Goal: Information Seeking & Learning: Learn about a topic

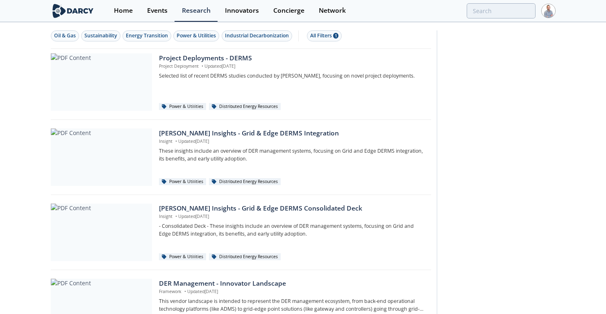
scroll to position [792, 0]
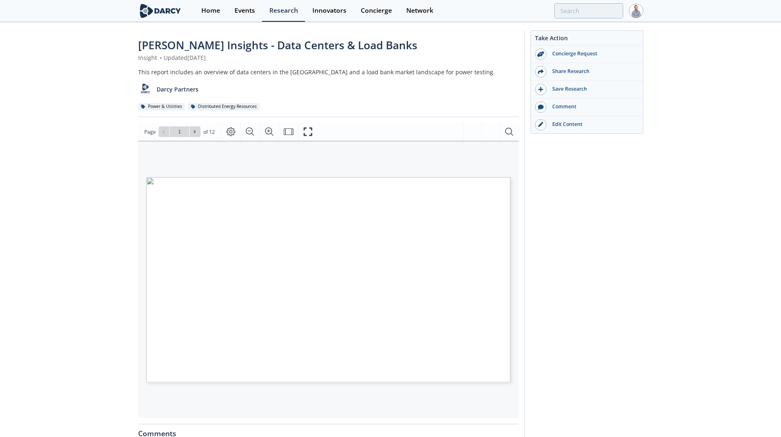
click at [165, 6] on img at bounding box center [160, 11] width 45 height 14
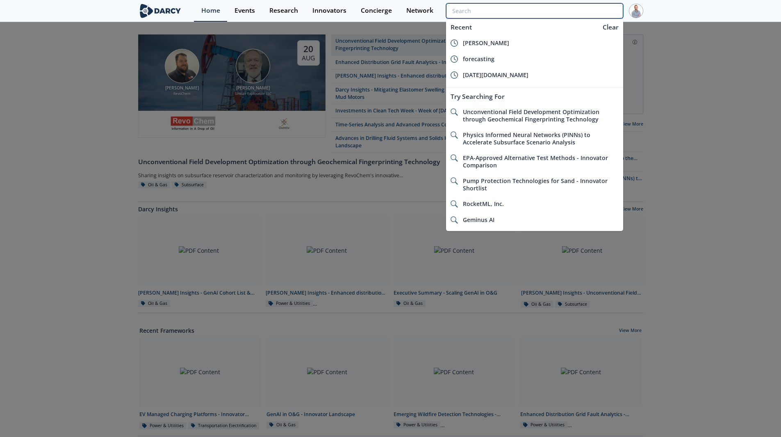
click at [592, 6] on input "search" at bounding box center [534, 10] width 177 height 15
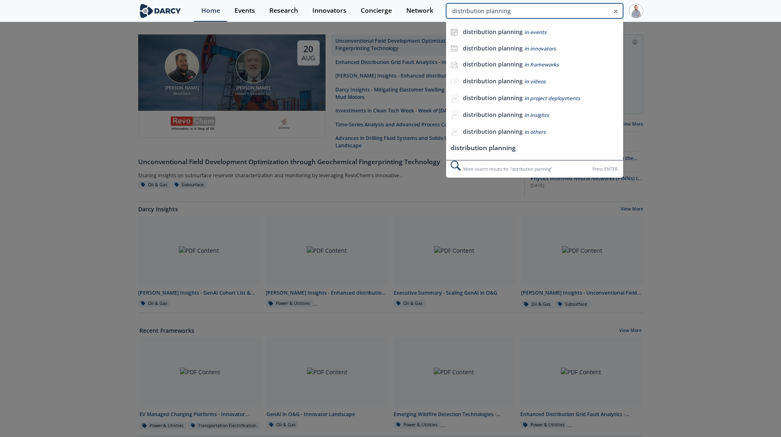
type input "distribution planning"
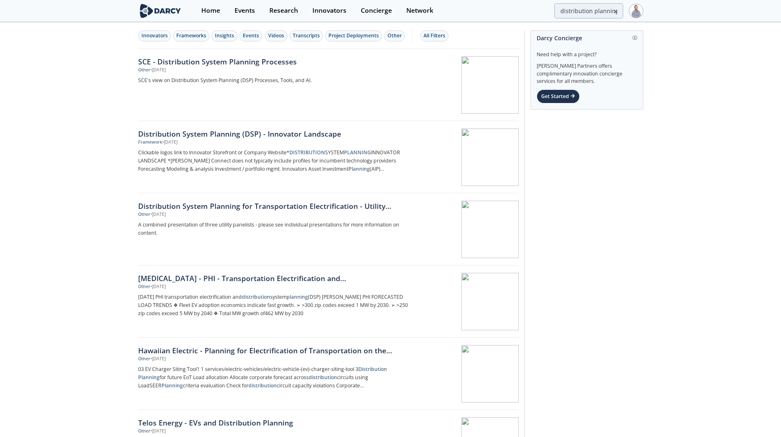
click at [250, 30] on div "Innovators Frameworks Insights Events Videos Transcripts Project Deployments Ot…" at bounding box center [328, 36] width 380 height 26
click at [249, 30] on button "Events" at bounding box center [250, 35] width 23 height 11
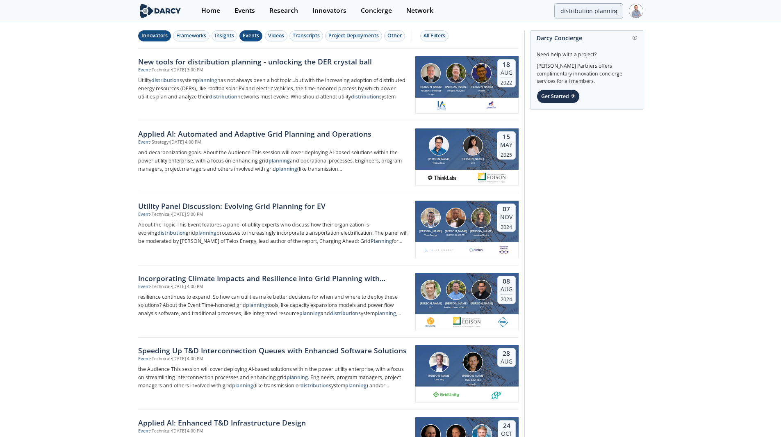
click at [162, 38] on div "Innovators" at bounding box center [154, 35] width 26 height 7
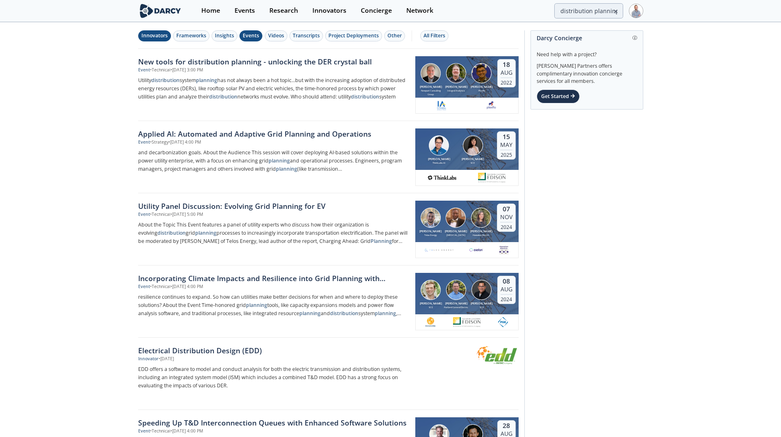
click at [257, 32] on div "Events" at bounding box center [251, 35] width 16 height 7
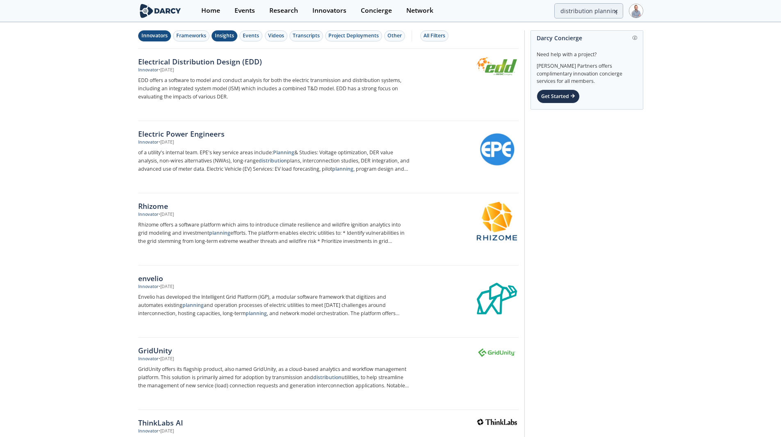
click at [224, 36] on div "Insights" at bounding box center [224, 35] width 19 height 7
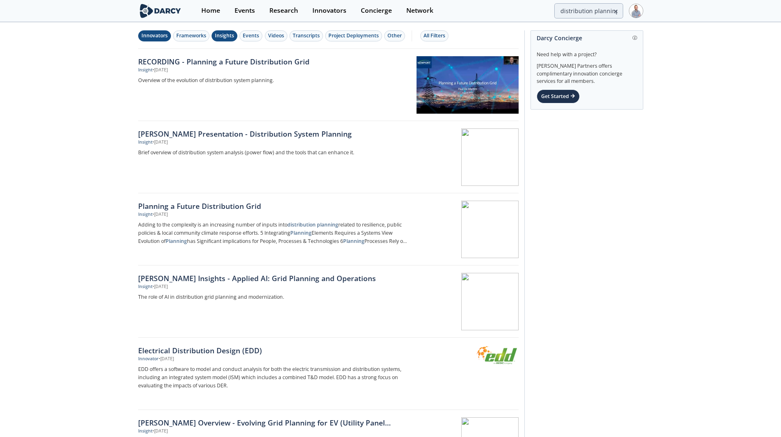
click at [157, 43] on div "Innovators Frameworks Insights Events Videos Transcripts Project Deployments Ot…" at bounding box center [328, 36] width 380 height 26
click at [158, 39] on div "Innovators" at bounding box center [154, 35] width 26 height 7
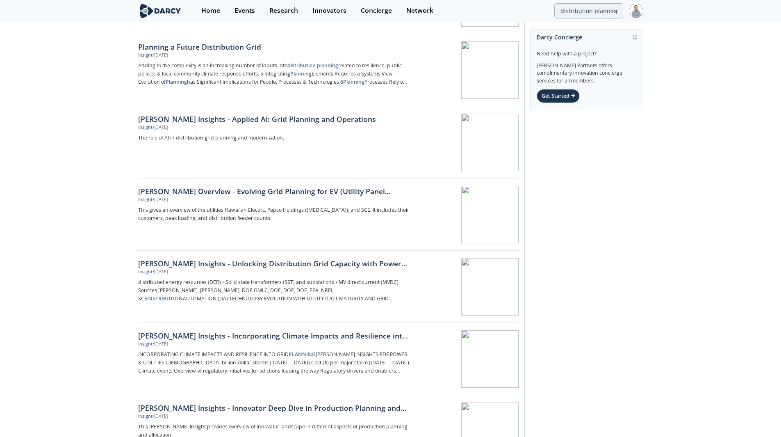
scroll to position [164, 0]
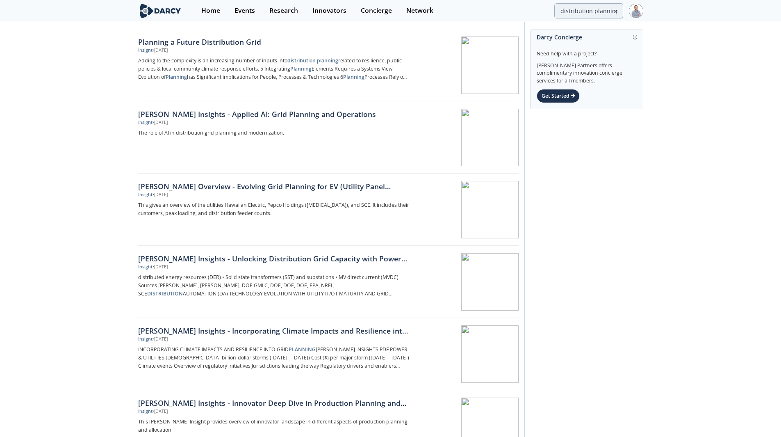
click at [171, 3] on link at bounding box center [166, 11] width 56 height 22
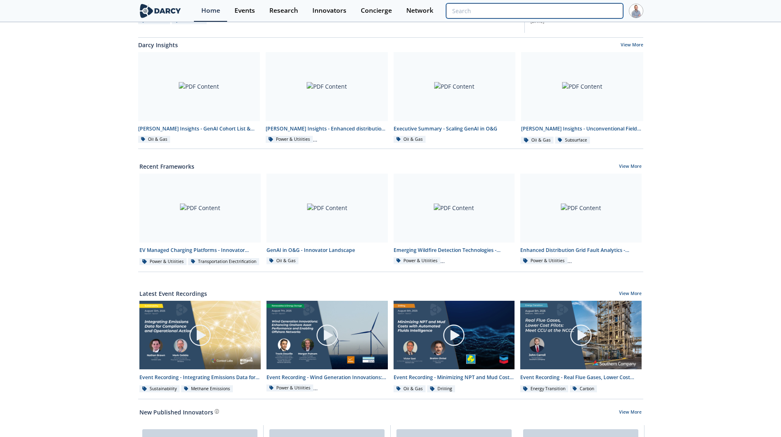
click at [576, 7] on input "search" at bounding box center [534, 10] width 177 height 15
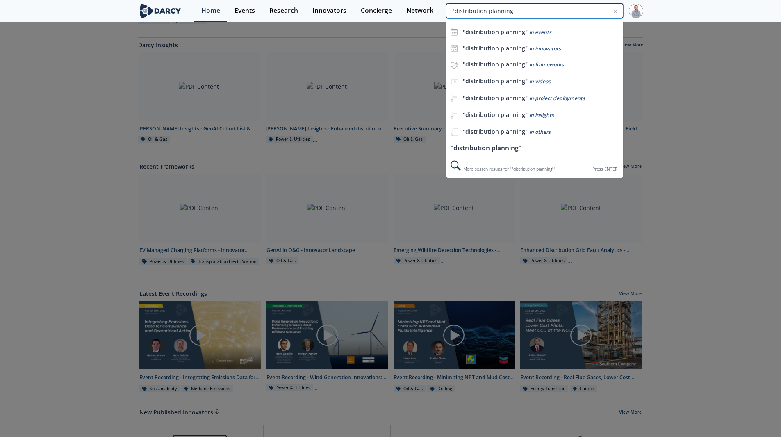
type input ""distribution planning""
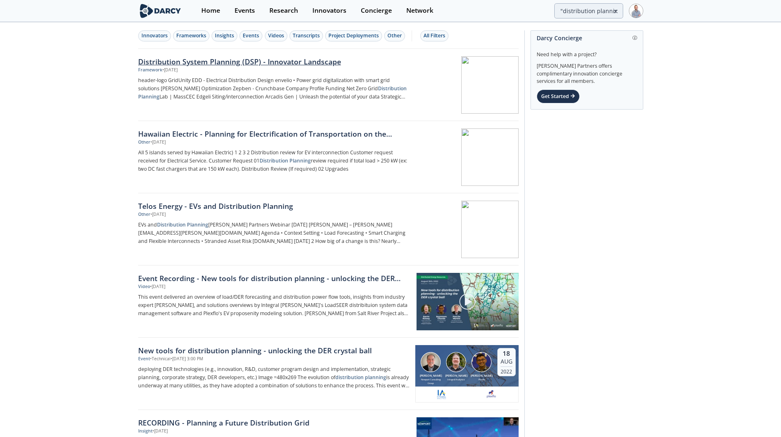
click at [208, 69] on div "Framework • May 6, 2025" at bounding box center [273, 70] width 271 height 7
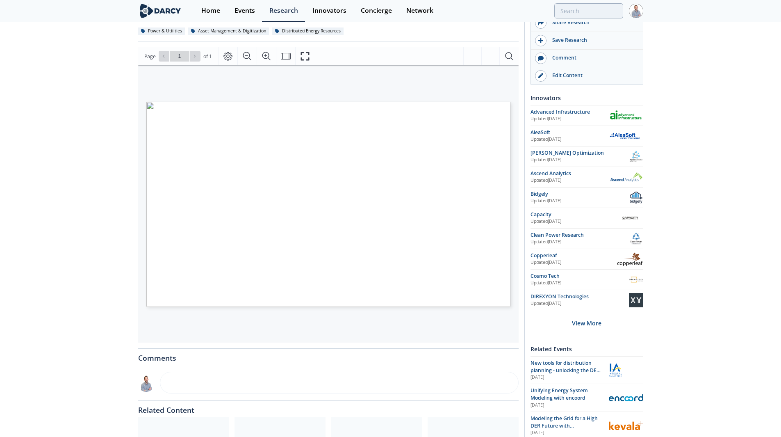
scroll to position [82, 0]
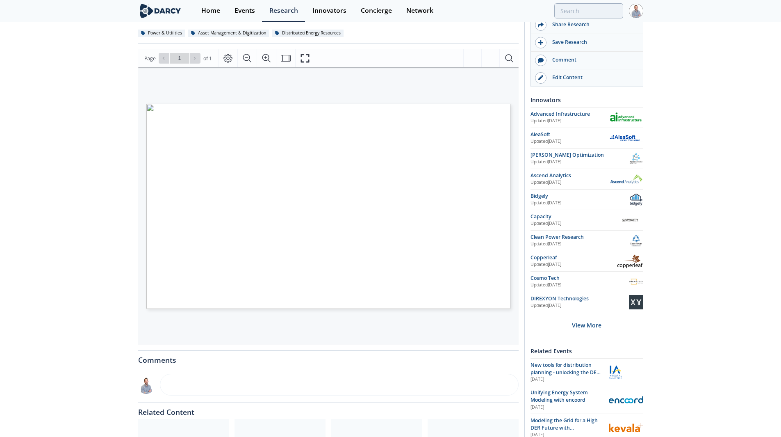
click at [177, 17] on img at bounding box center [160, 11] width 45 height 14
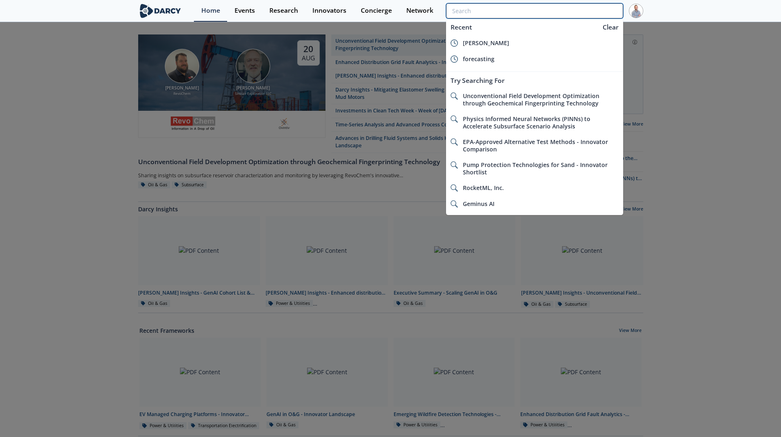
click at [608, 9] on input "search" at bounding box center [534, 10] width 177 height 15
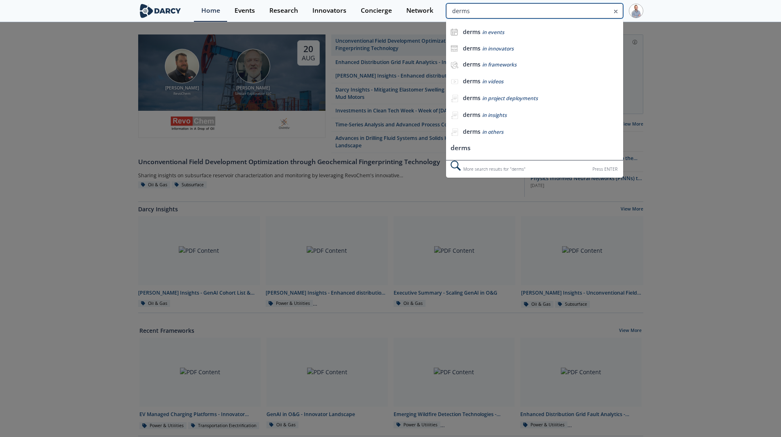
type input "derms"
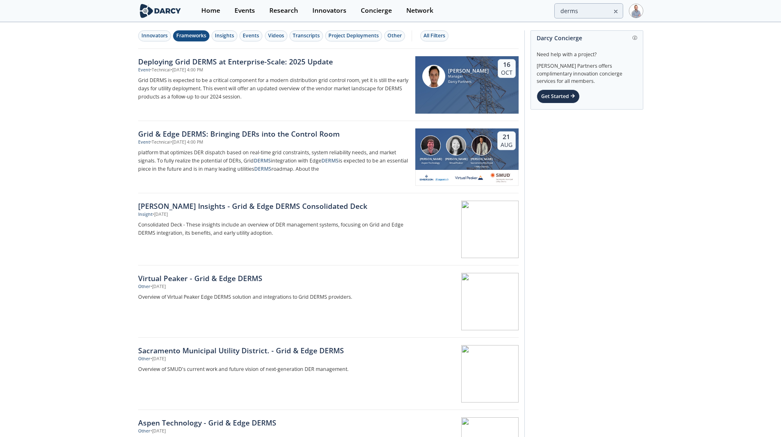
click at [186, 39] on div "Frameworks" at bounding box center [191, 35] width 30 height 7
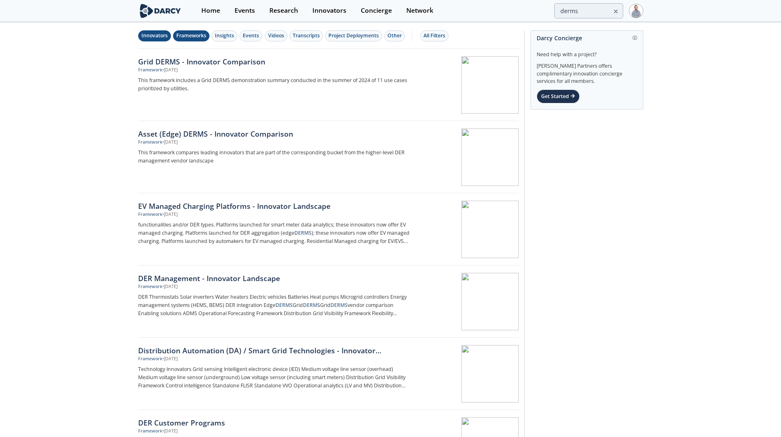
click at [162, 30] on button "Innovators" at bounding box center [154, 35] width 33 height 11
click at [196, 39] on div "Frameworks" at bounding box center [191, 35] width 30 height 7
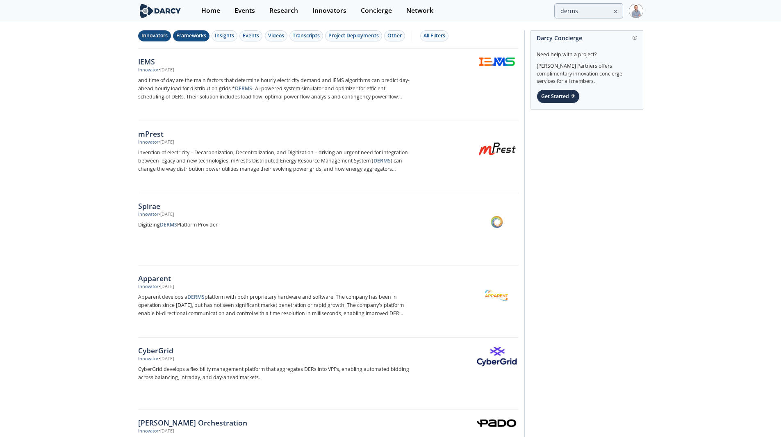
click at [197, 39] on div "Frameworks" at bounding box center [191, 35] width 30 height 7
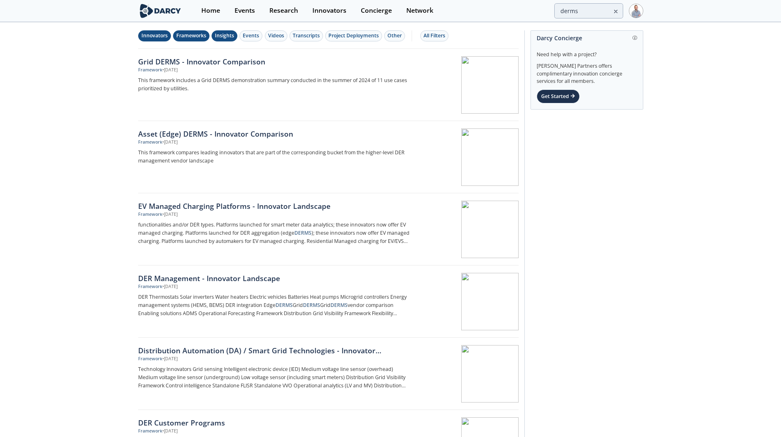
click at [219, 38] on div "Insights" at bounding box center [224, 35] width 19 height 7
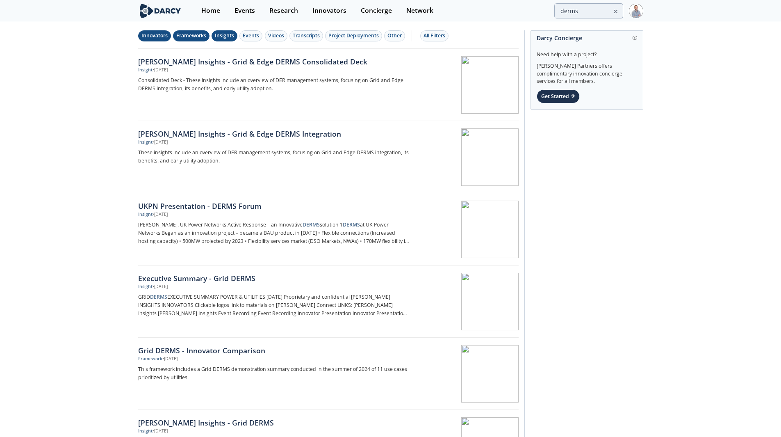
click at [189, 36] on div "Frameworks" at bounding box center [191, 35] width 30 height 7
click at [164, 33] on div "Innovators" at bounding box center [154, 35] width 26 height 7
click at [157, 14] on img at bounding box center [160, 11] width 45 height 14
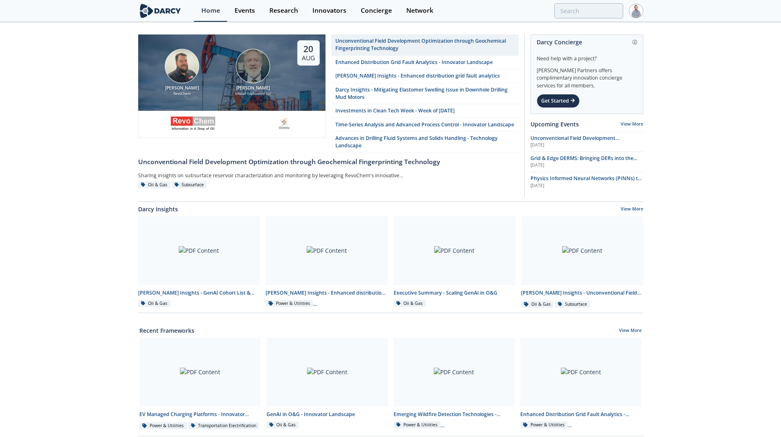
click at [580, 16] on div "Home Events Research Innovators Concierge Network" at bounding box center [418, 11] width 449 height 22
click at [587, 13] on input "search" at bounding box center [534, 10] width 177 height 15
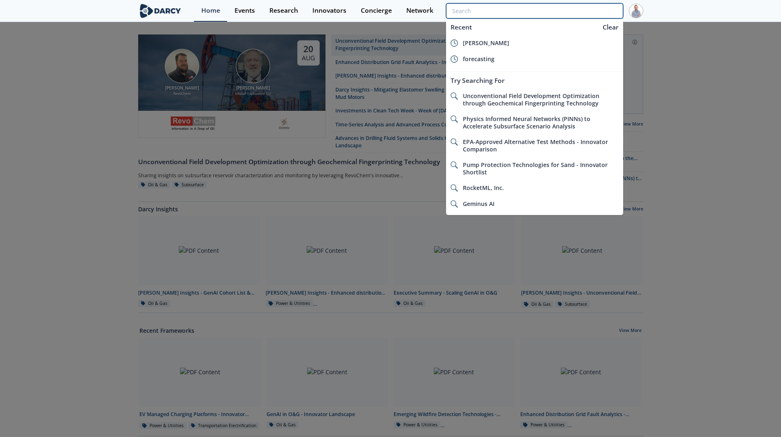
click at [587, 13] on input "search" at bounding box center [534, 10] width 177 height 15
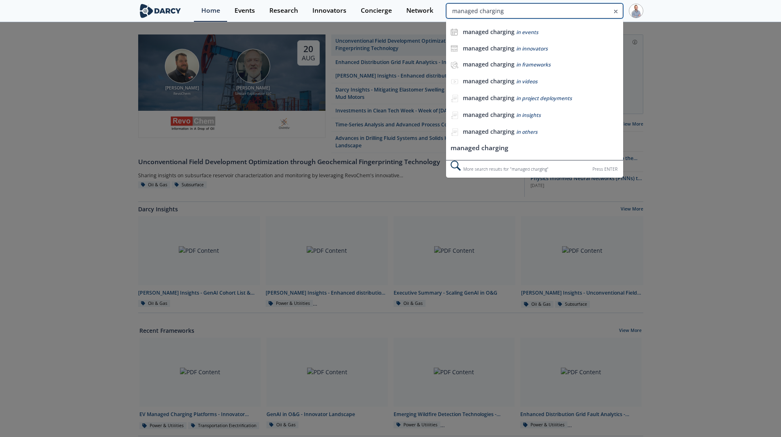
type input "managed charging"
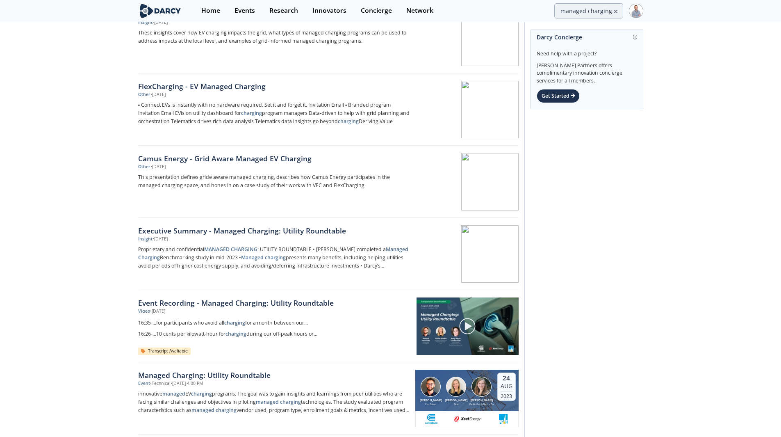
scroll to position [943, 0]
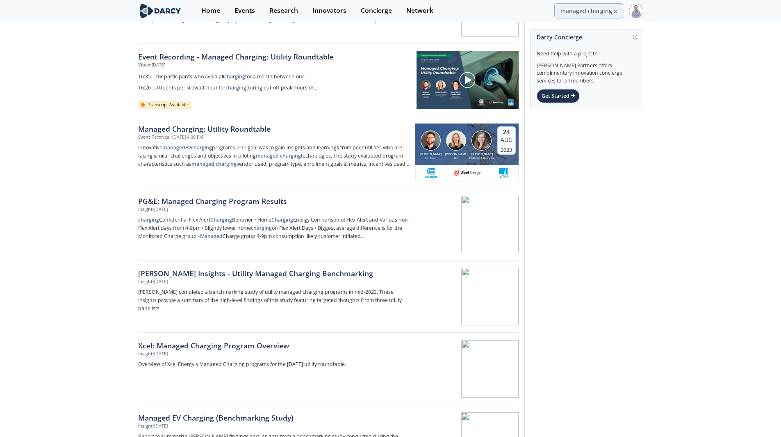
click at [164, 11] on img at bounding box center [160, 11] width 45 height 14
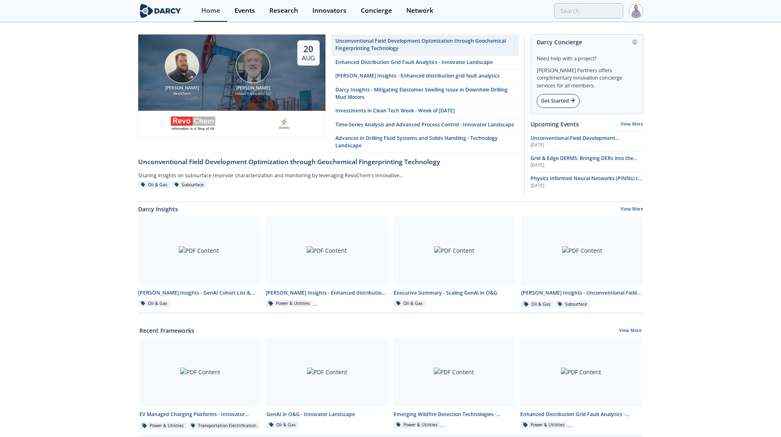
click at [549, 97] on div "Get Started" at bounding box center [558, 101] width 43 height 14
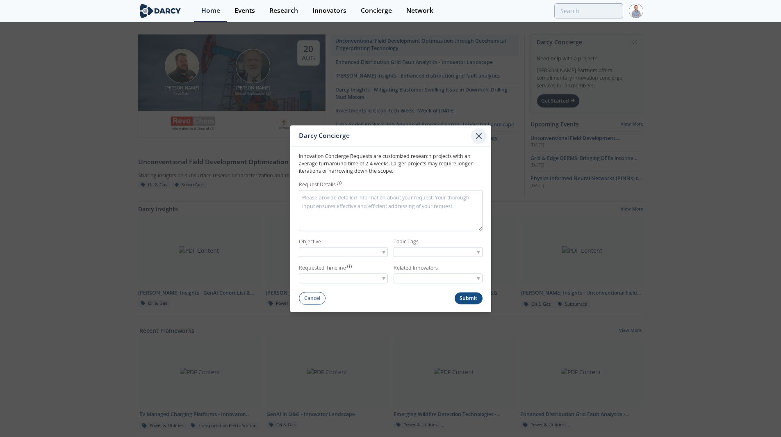
click at [485, 140] on div at bounding box center [479, 136] width 16 height 16
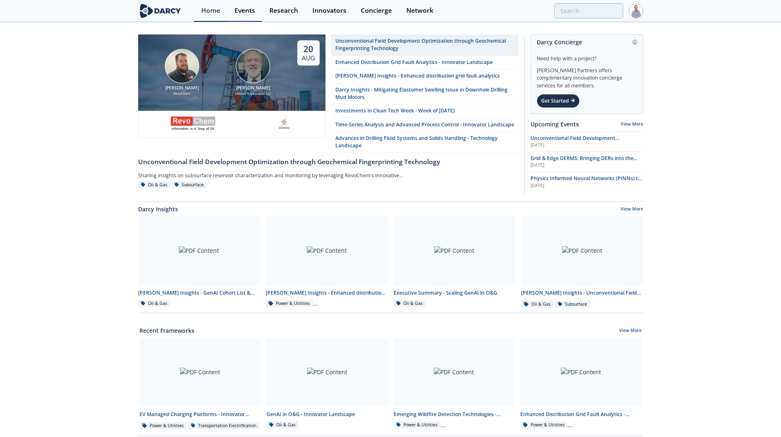
click at [250, 14] on div "Events" at bounding box center [244, 10] width 20 height 7
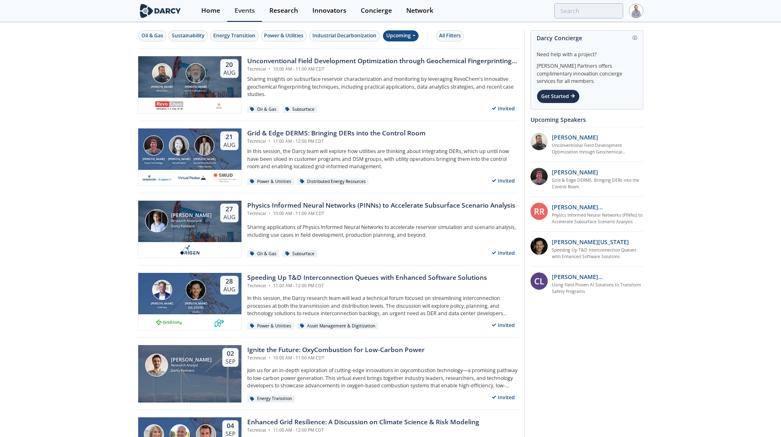
click at [401, 34] on div "Upcoming" at bounding box center [401, 35] width 36 height 11
click at [405, 63] on div "Past" at bounding box center [410, 62] width 51 height 13
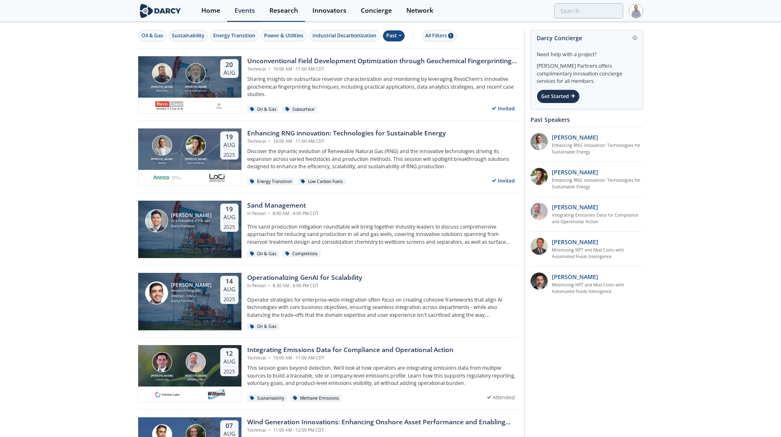
click at [280, 12] on div "Research" at bounding box center [283, 10] width 29 height 7
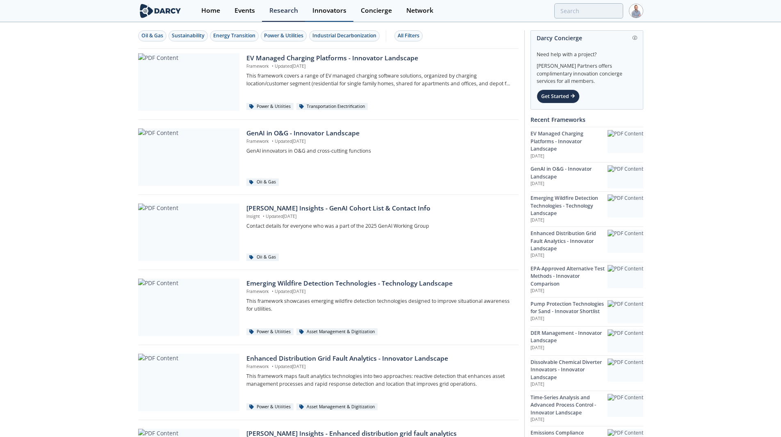
click at [326, 12] on div "Innovators" at bounding box center [329, 10] width 34 height 7
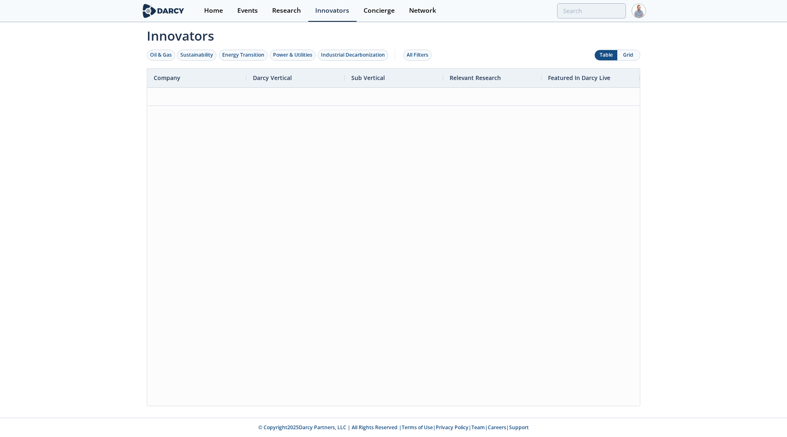
click at [626, 59] on button "Grid" at bounding box center [628, 55] width 23 height 10
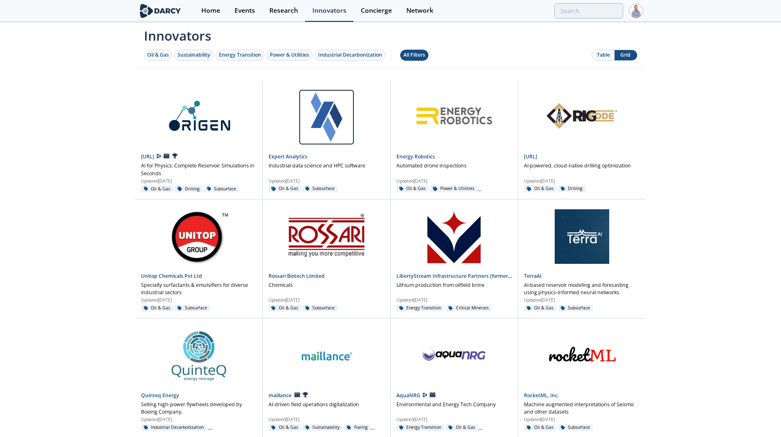
click at [417, 55] on div "All Filters" at bounding box center [414, 54] width 22 height 7
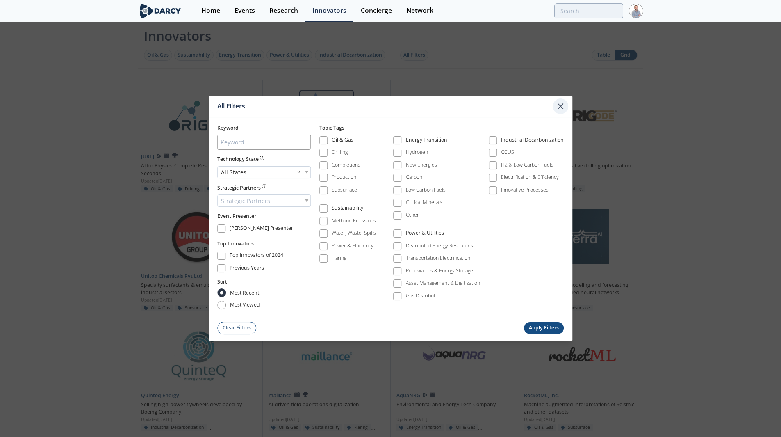
click at [561, 105] on icon at bounding box center [560, 106] width 5 height 5
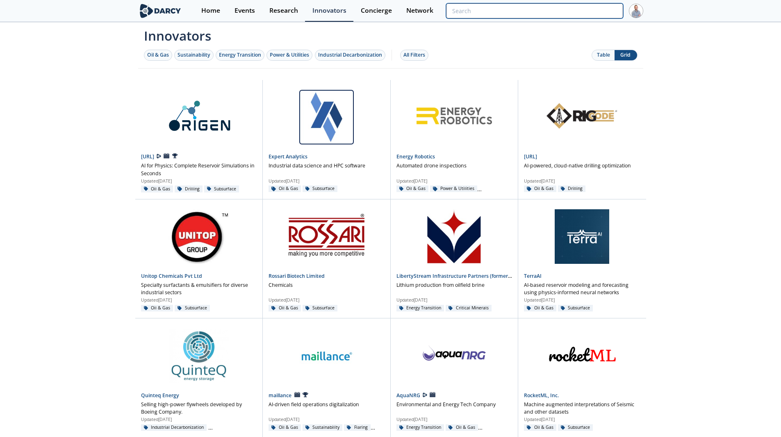
click at [578, 13] on input "search" at bounding box center [534, 10] width 177 height 15
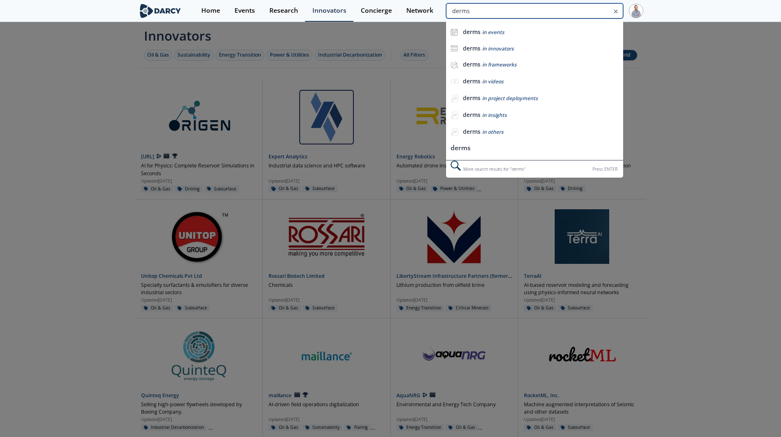
type input "derms"
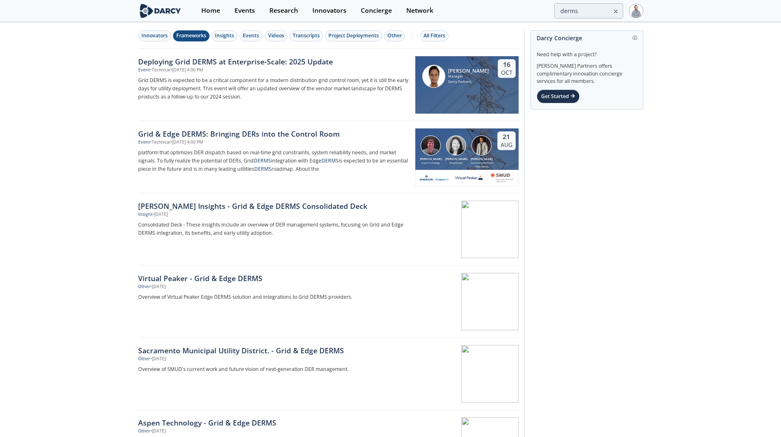
click at [197, 37] on div "Frameworks" at bounding box center [191, 35] width 30 height 7
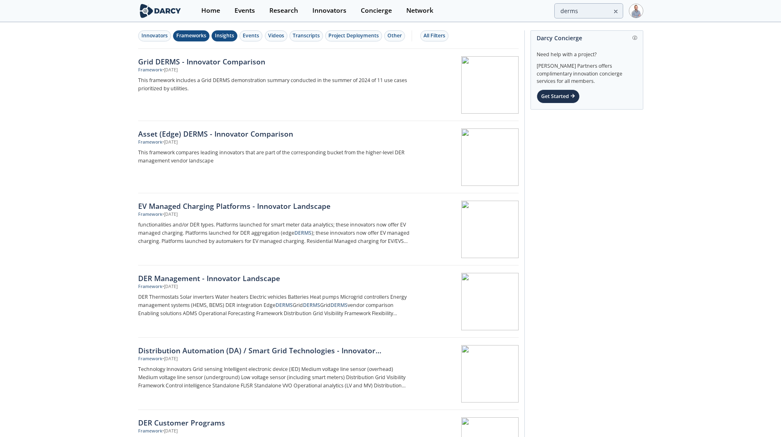
click at [230, 33] on div "Insights" at bounding box center [224, 35] width 19 height 7
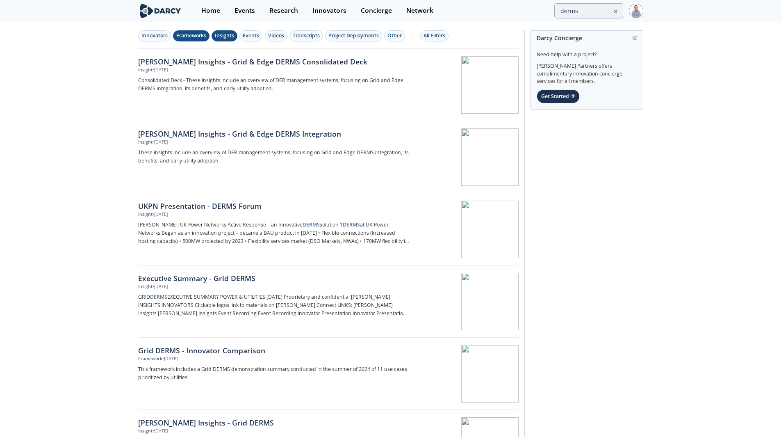
click at [198, 38] on div "Frameworks" at bounding box center [191, 35] width 30 height 7
click at [155, 32] on button "Innovators" at bounding box center [154, 35] width 33 height 11
click at [220, 34] on div "Insights" at bounding box center [224, 35] width 19 height 7
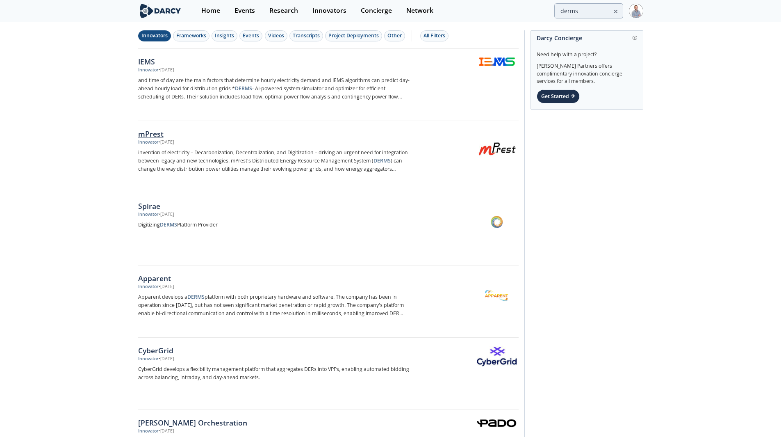
click at [157, 136] on div "mPrest" at bounding box center [273, 133] width 271 height 11
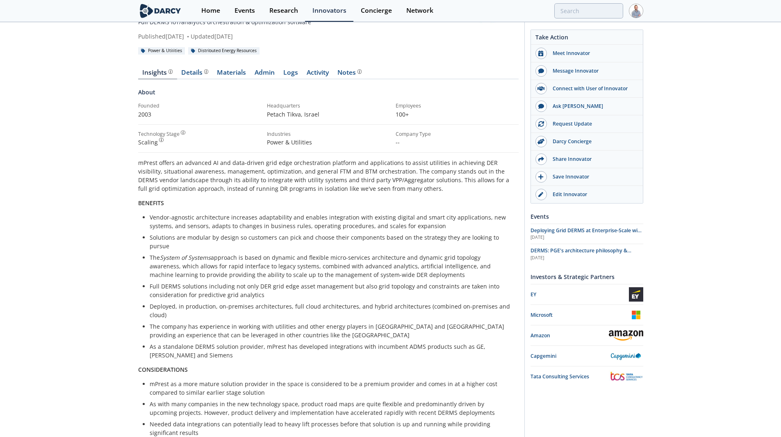
scroll to position [41, 0]
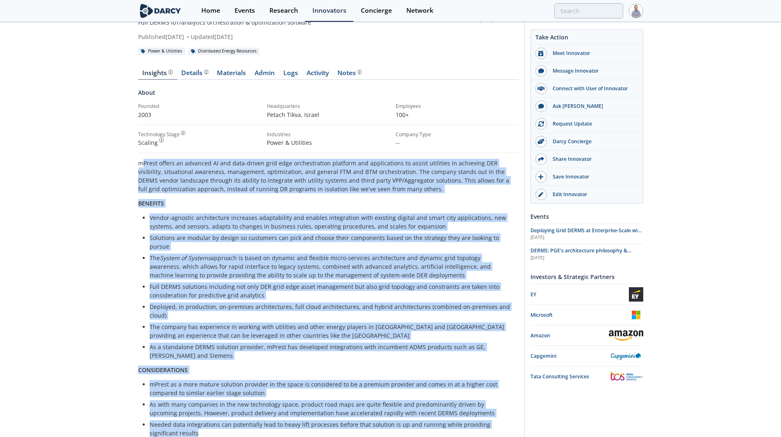
drag, startPoint x: 141, startPoint y: 166, endPoint x: 218, endPoint y: 425, distance: 270.9
click at [218, 422] on div "mPrest offers an advanced AI and data-driven grid edge orchestration platform a…" at bounding box center [328, 308] width 380 height 298
click at [89, 328] on div "mPrest Full DERMS IoT/analytics orchestration & optimization software Published…" at bounding box center [390, 338] width 781 height 712
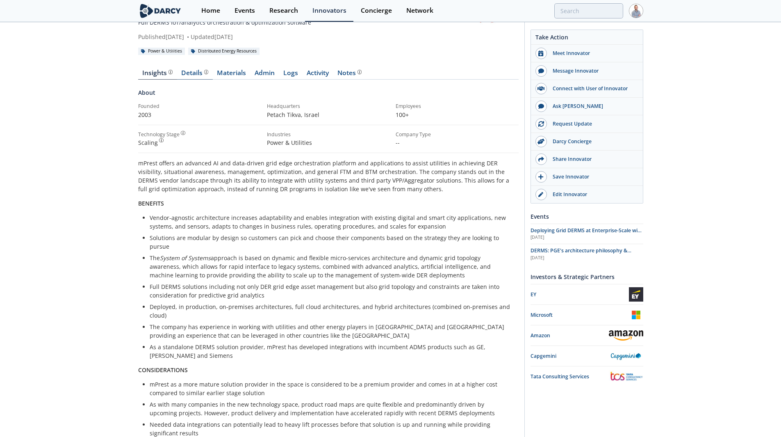
click at [185, 71] on div "Details" at bounding box center [194, 73] width 27 height 7
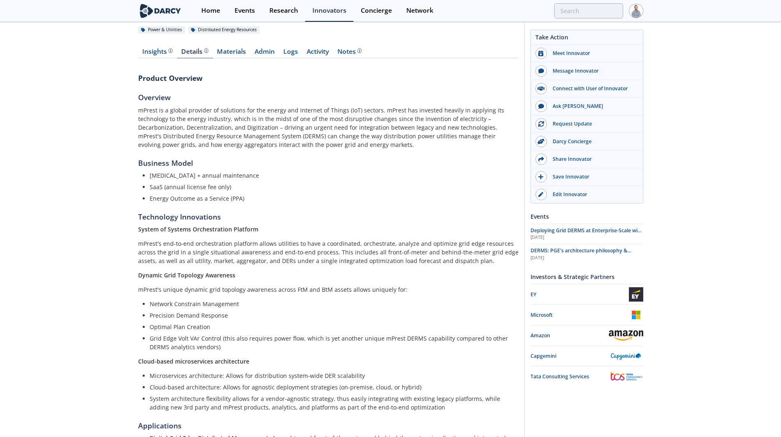
scroll to position [82, 0]
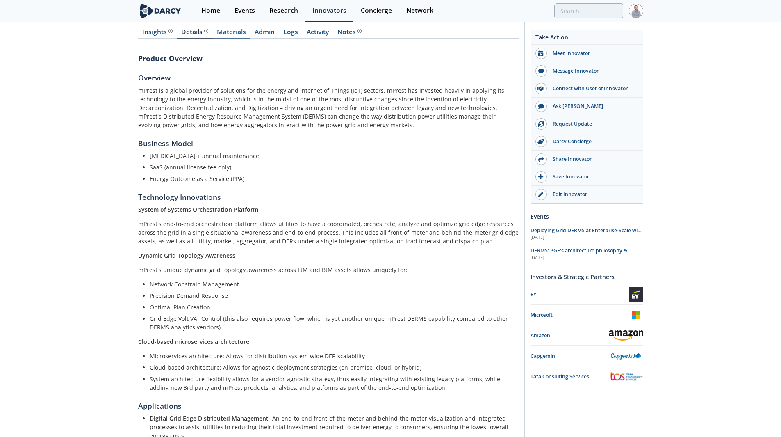
click at [237, 32] on link "Materials" at bounding box center [232, 34] width 38 height 10
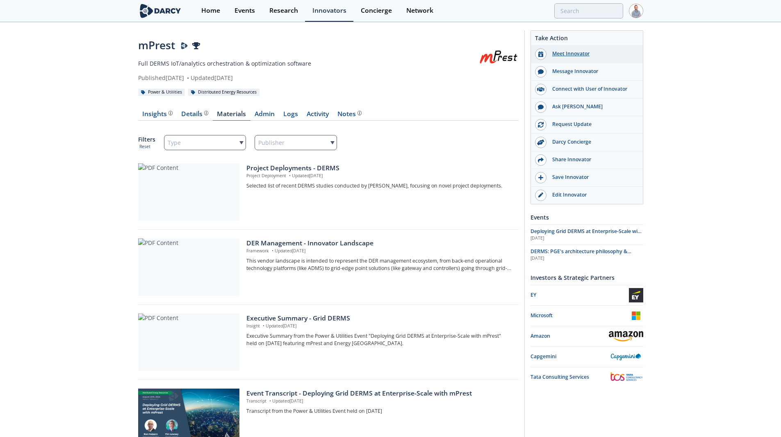
click at [569, 55] on div "Meet Innovator" at bounding box center [592, 53] width 92 height 7
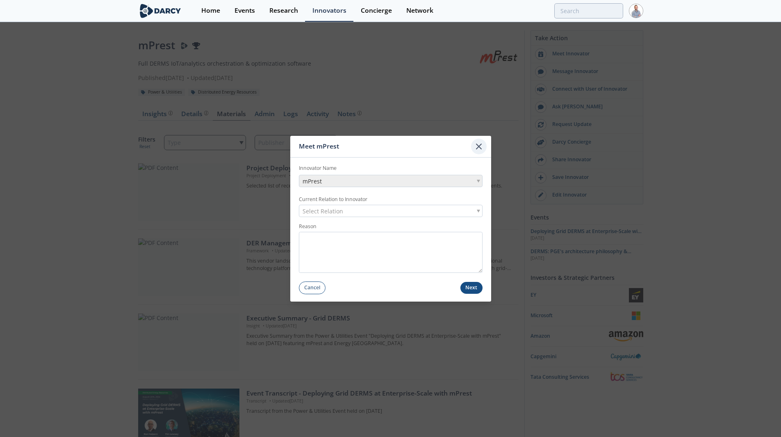
click at [482, 147] on icon at bounding box center [479, 146] width 10 height 10
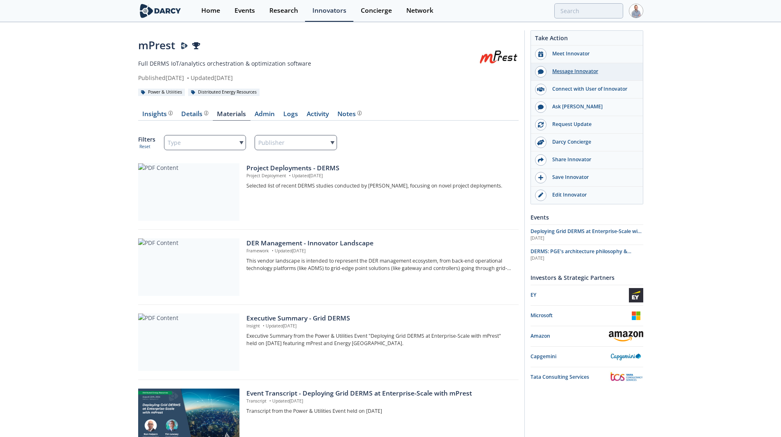
click at [575, 71] on div "Message Innovator" at bounding box center [592, 71] width 92 height 7
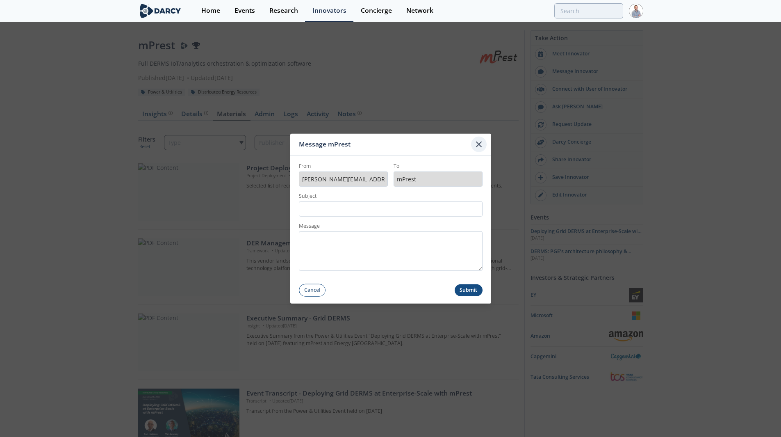
click at [474, 146] on icon at bounding box center [479, 144] width 10 height 10
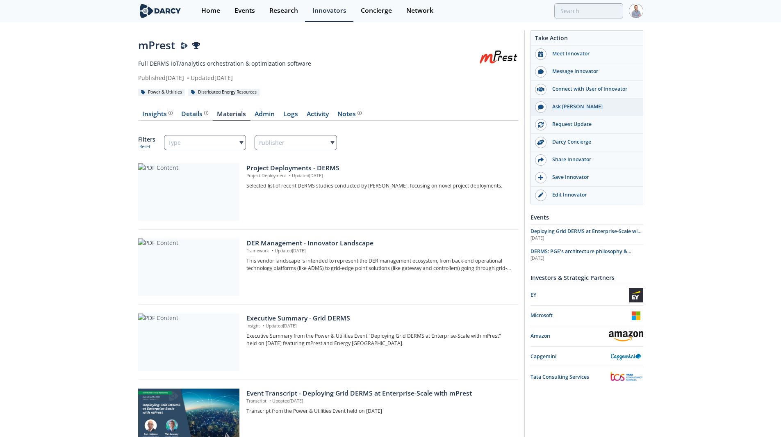
click at [564, 105] on div "Ask [PERSON_NAME]" at bounding box center [592, 106] width 92 height 7
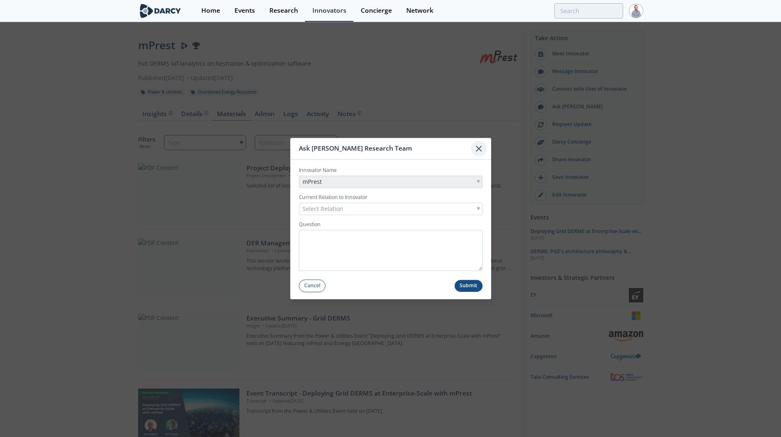
click at [485, 149] on div at bounding box center [479, 149] width 16 height 16
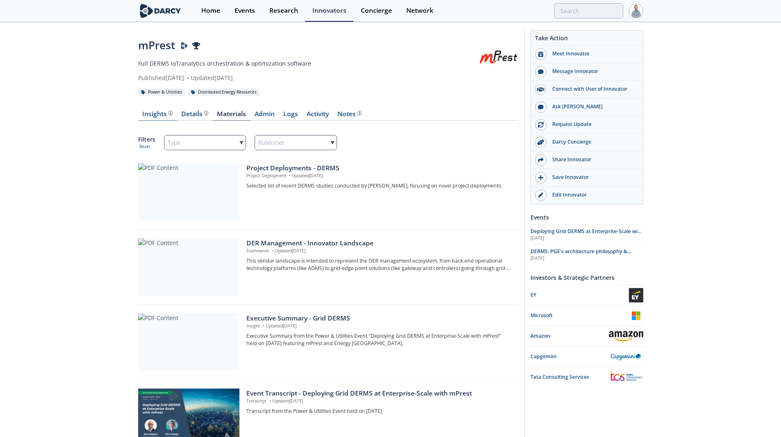
click at [158, 117] on div "Insights The Darcy Research team’s summarized opinion of the innovator, the com…" at bounding box center [157, 114] width 30 height 7
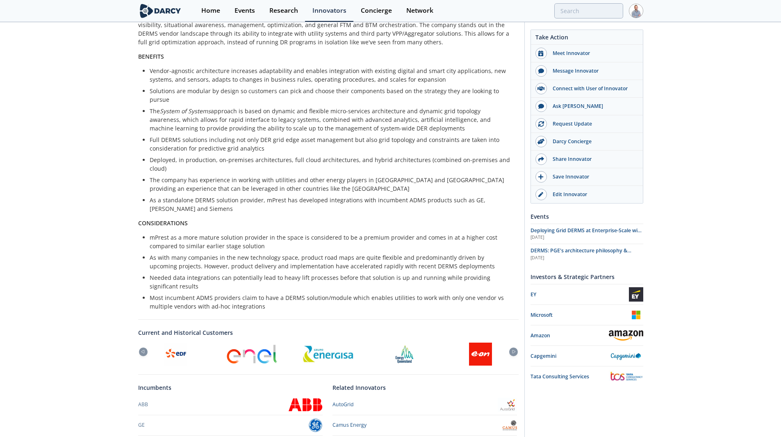
scroll to position [205, 0]
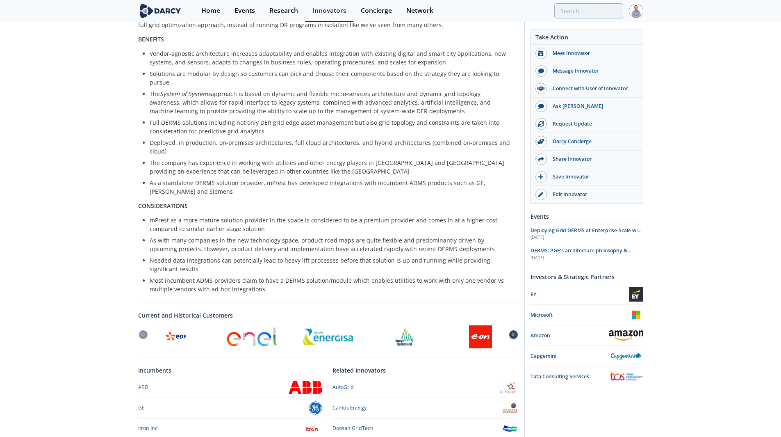
click at [516, 330] on div at bounding box center [513, 334] width 9 height 9
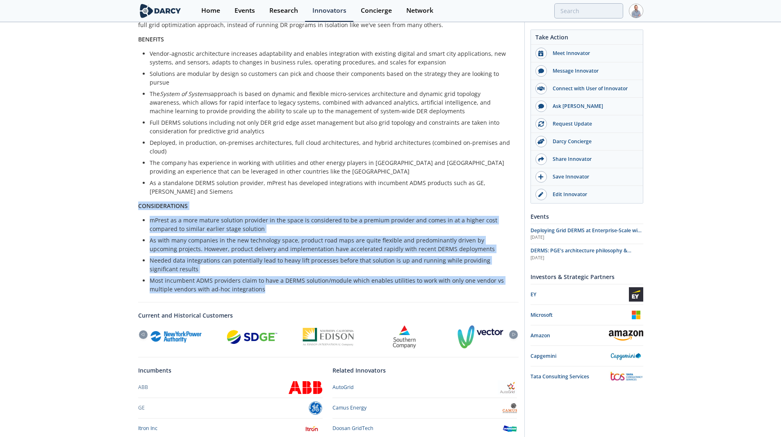
drag, startPoint x: 139, startPoint y: 198, endPoint x: 314, endPoint y: 279, distance: 193.1
click at [314, 279] on div "mPrest offers an advanced AI and data-driven grid edge orchestration platform a…" at bounding box center [328, 144] width 380 height 298
click at [107, 228] on div "mPrest Full DERMS IoT/analytics orchestration & optimization software Published…" at bounding box center [390, 174] width 781 height 712
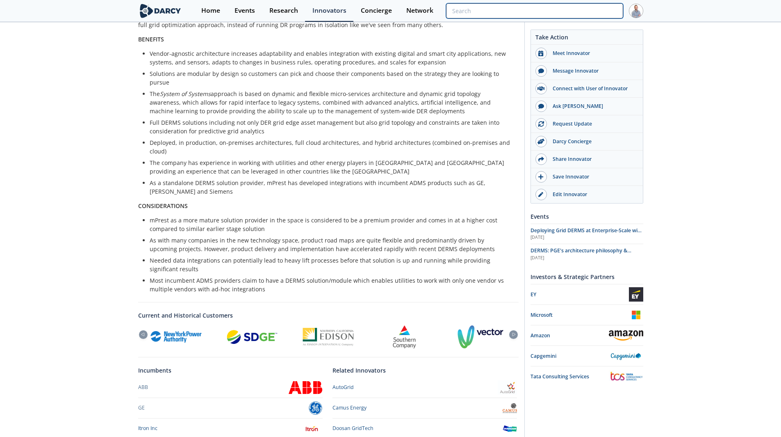
click at [610, 12] on input "search" at bounding box center [534, 10] width 177 height 15
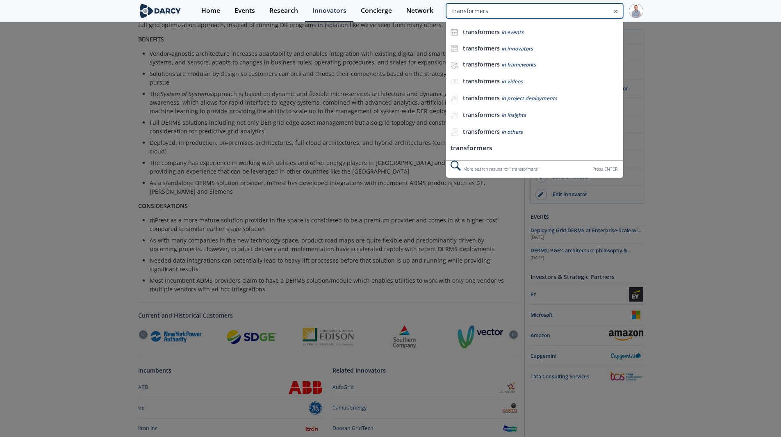
type input "transformers"
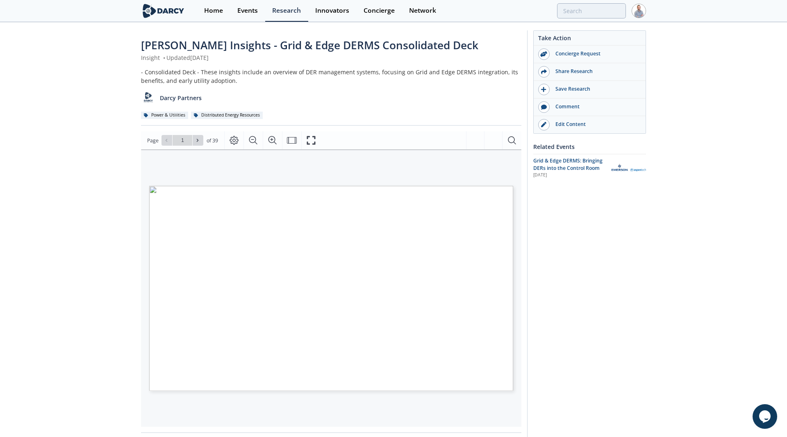
type input "2"
type input "3"
type input "4"
type input "5"
type input "6"
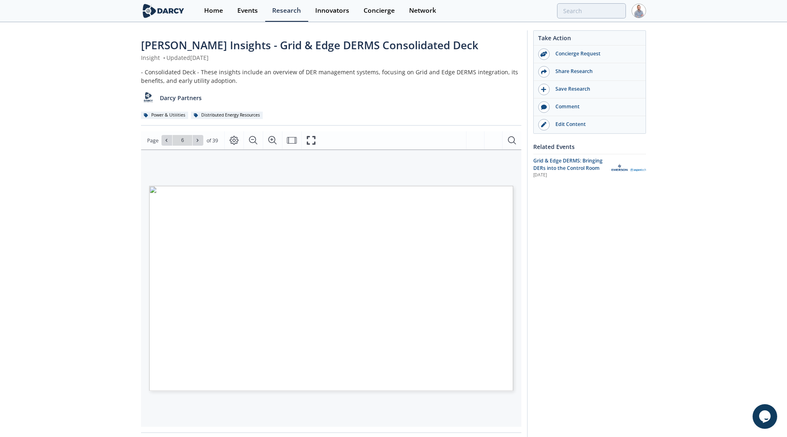
type input "7"
type input "8"
type input "9"
type input "11"
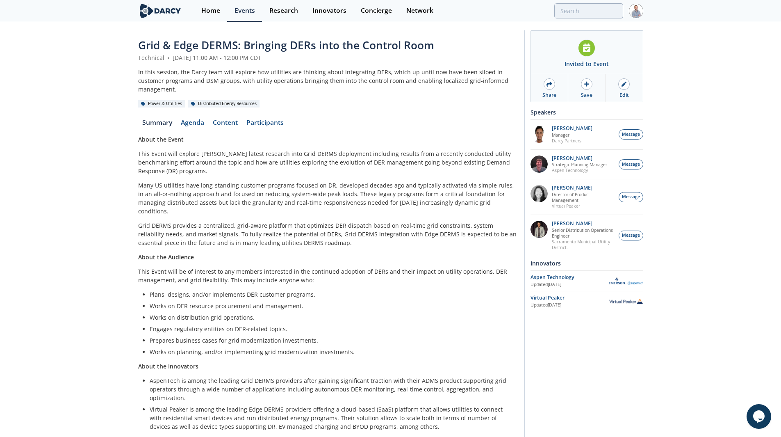
click at [192, 119] on link "Agenda" at bounding box center [193, 124] width 32 height 10
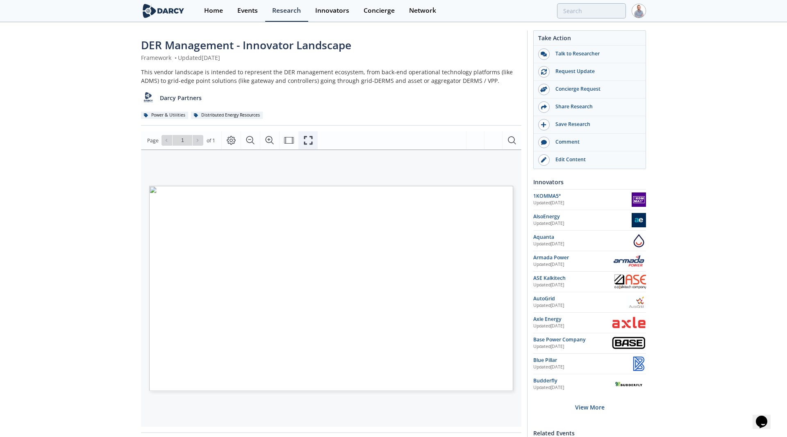
drag, startPoint x: 313, startPoint y: 142, endPoint x: 313, endPoint y: 177, distance: 35.7
click at [313, 142] on button "Fullscreen" at bounding box center [307, 140] width 19 height 18
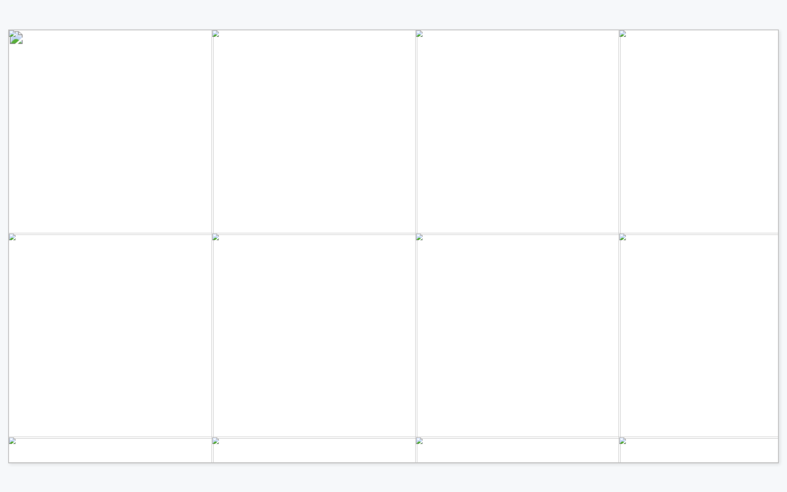
click at [308, 320] on span "Grid DERMS vendor comparison" at bounding box center [278, 322] width 132 height 9
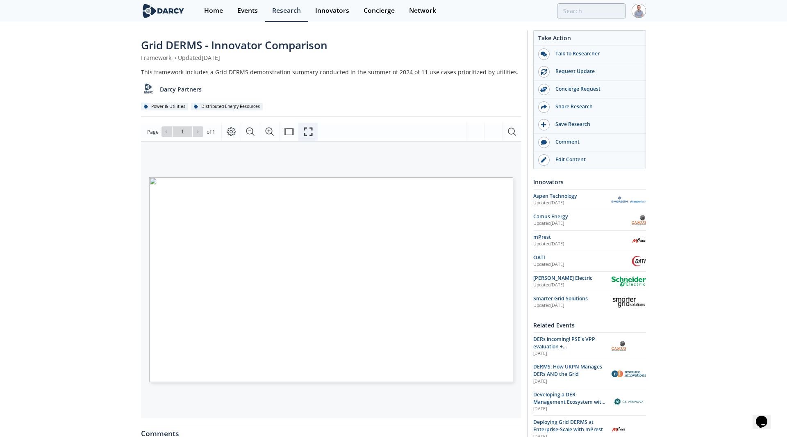
drag, startPoint x: 304, startPoint y: 127, endPoint x: 303, endPoint y: 163, distance: 35.7
click at [303, 127] on icon "Fullscreen" at bounding box center [308, 132] width 10 height 10
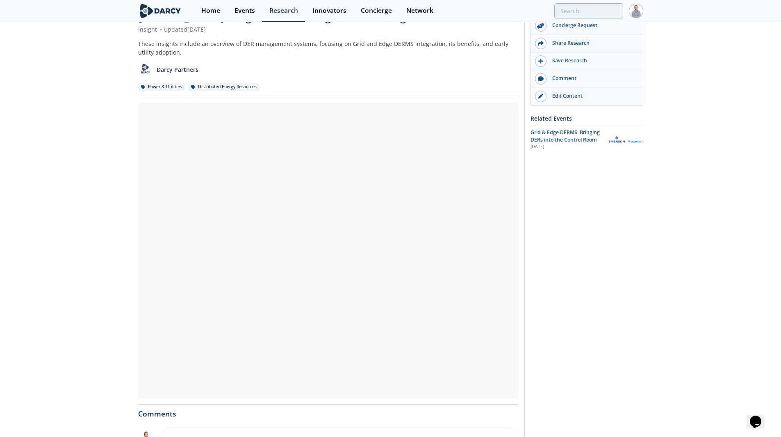
scroll to position [41, 0]
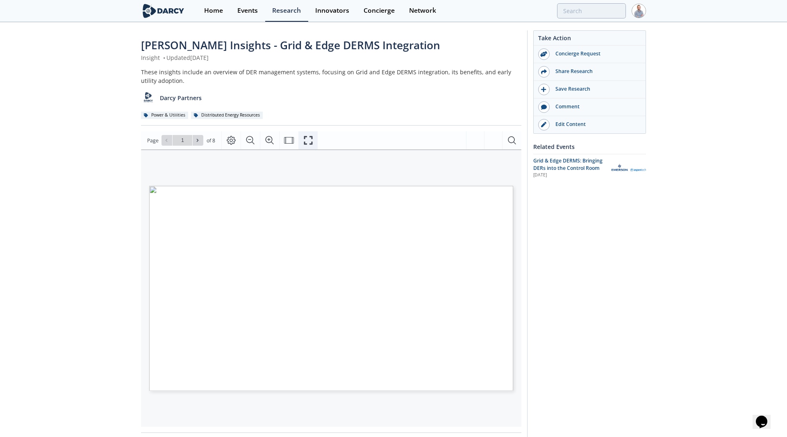
click at [314, 142] on button "Fullscreen" at bounding box center [307, 140] width 19 height 18
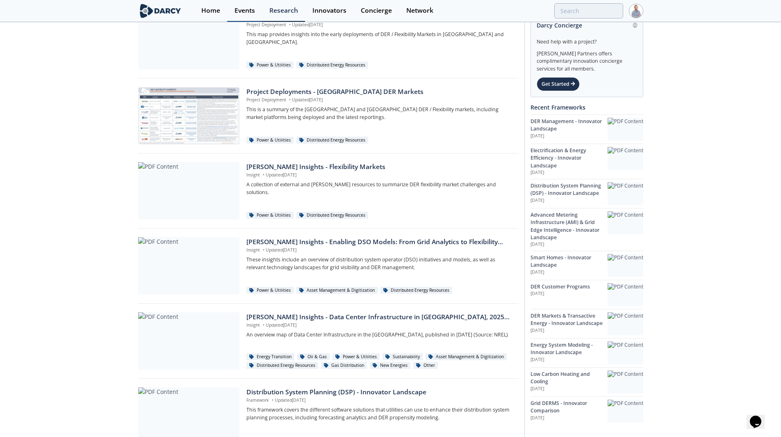
click at [237, 3] on link "Events" at bounding box center [244, 11] width 35 height 22
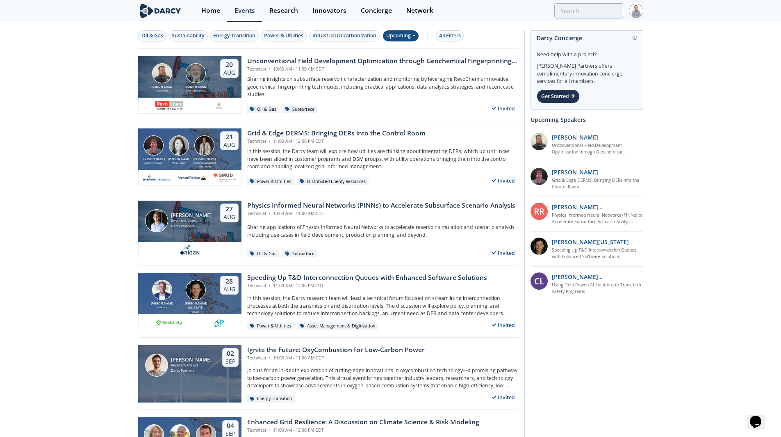
click at [415, 37] on icon at bounding box center [413, 35] width 3 height 5
click at [409, 60] on div "Past" at bounding box center [410, 62] width 51 height 13
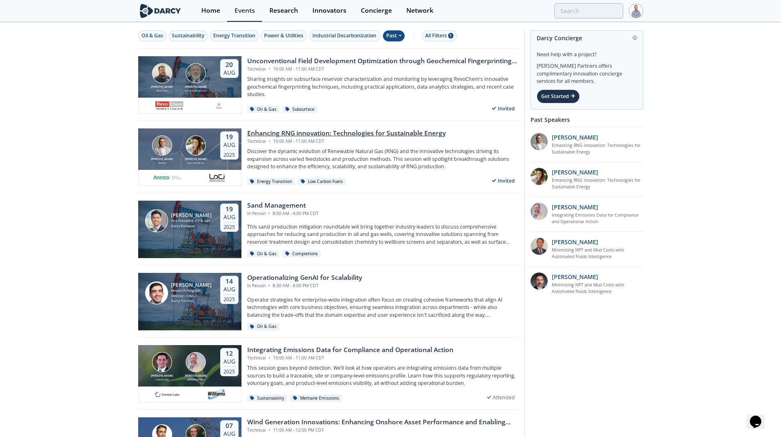
click at [362, 128] on div "Enhancing RNG innovation: Technologies for Sustainable Energy" at bounding box center [346, 133] width 198 height 10
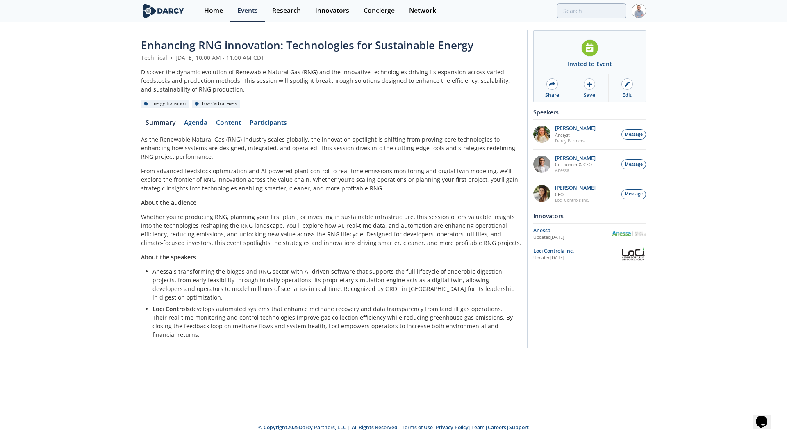
click at [221, 127] on link "Content" at bounding box center [229, 124] width 34 height 10
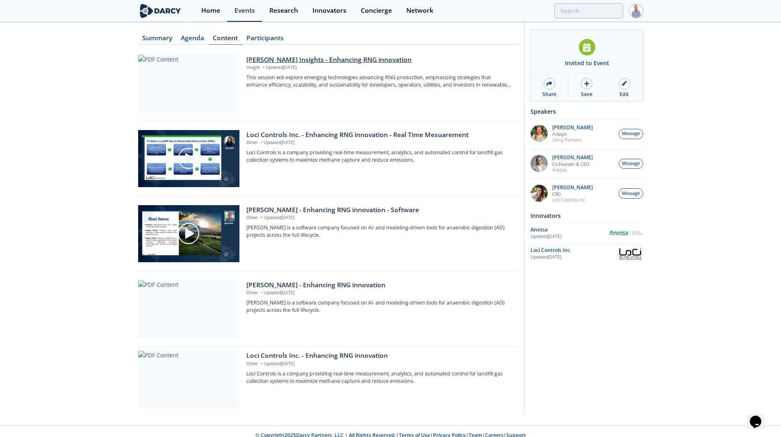
scroll to position [93, 0]
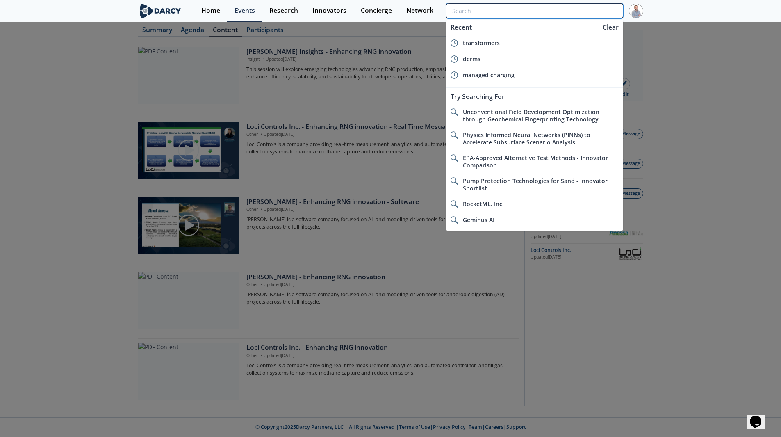
click at [596, 15] on input "search" at bounding box center [534, 10] width 177 height 15
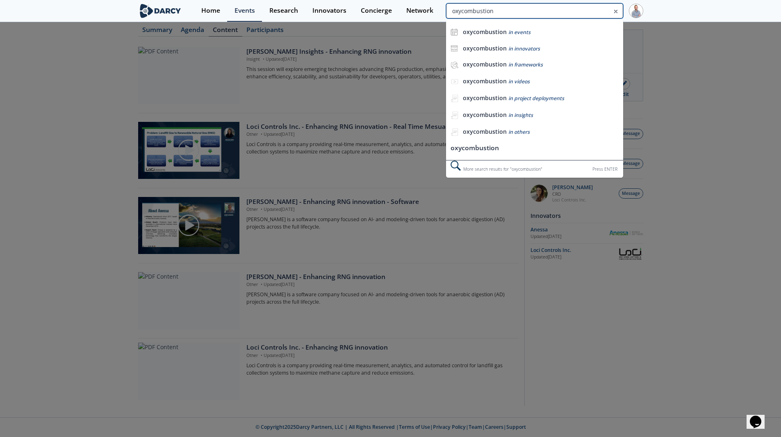
type input "oxycombustion"
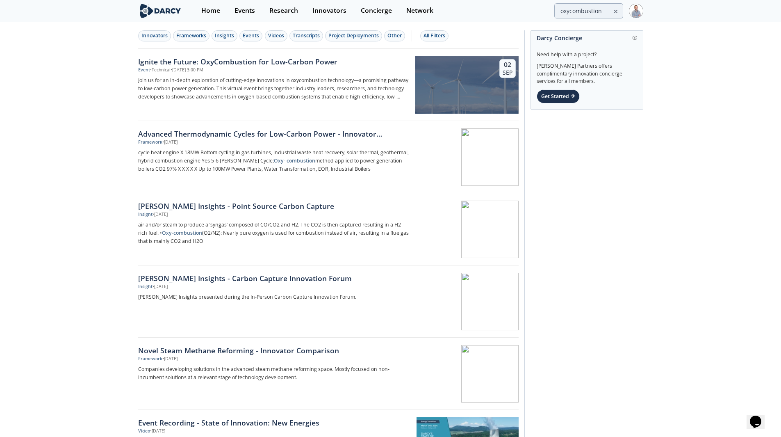
click at [285, 61] on div "Ignite the Future: OxyCombustion for Low-Carbon Power" at bounding box center [273, 61] width 271 height 11
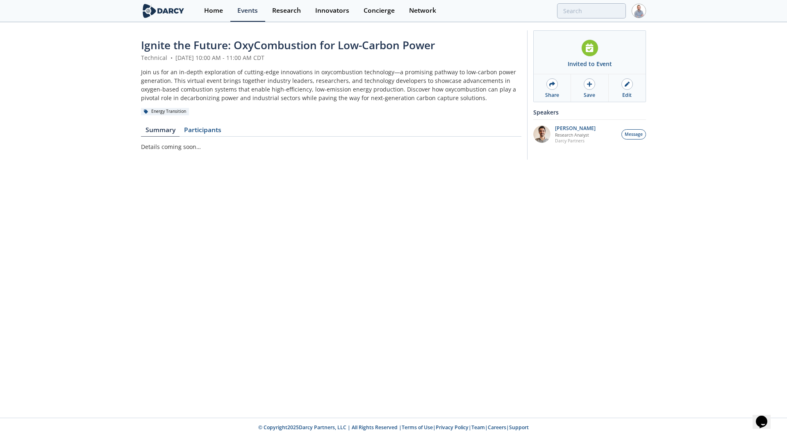
type input "oxycombustion"
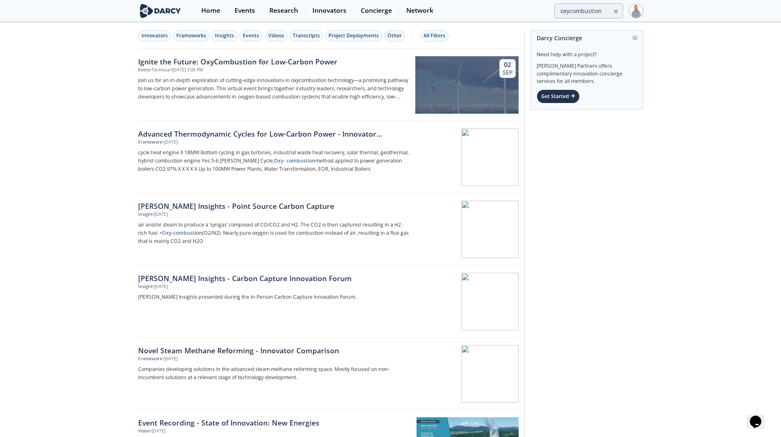
drag, startPoint x: 249, startPoint y: 61, endPoint x: 239, endPoint y: 53, distance: 13.4
click at [249, 61] on div "Ignite the Future: OxyCombustion for Low-Carbon Power" at bounding box center [273, 61] width 271 height 11
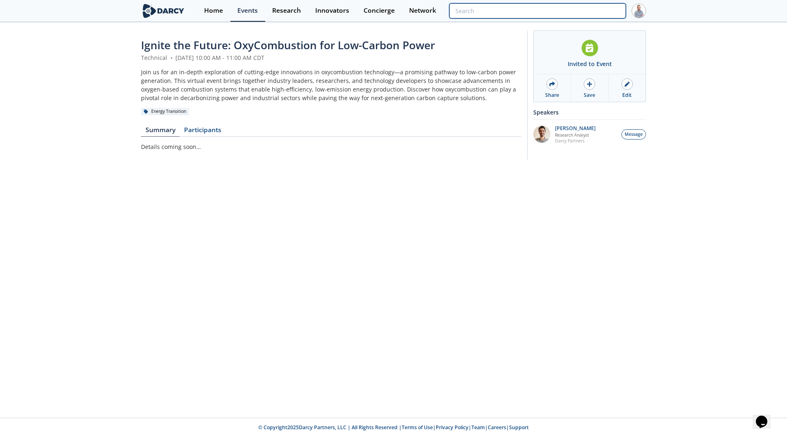
click at [589, 12] on input "search" at bounding box center [537, 10] width 177 height 15
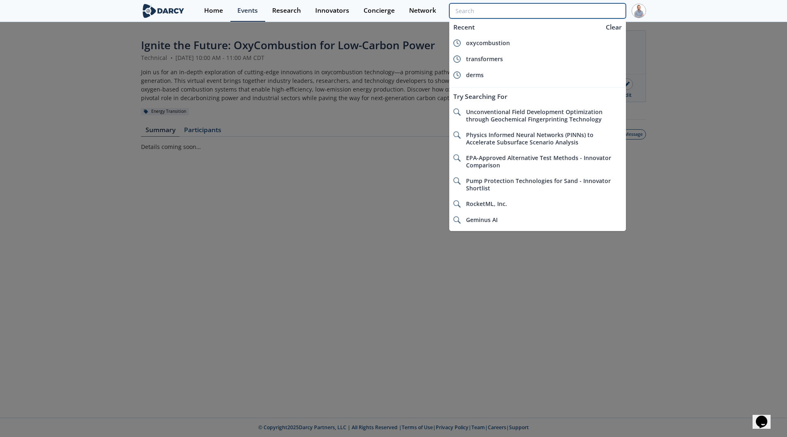
type input "z"
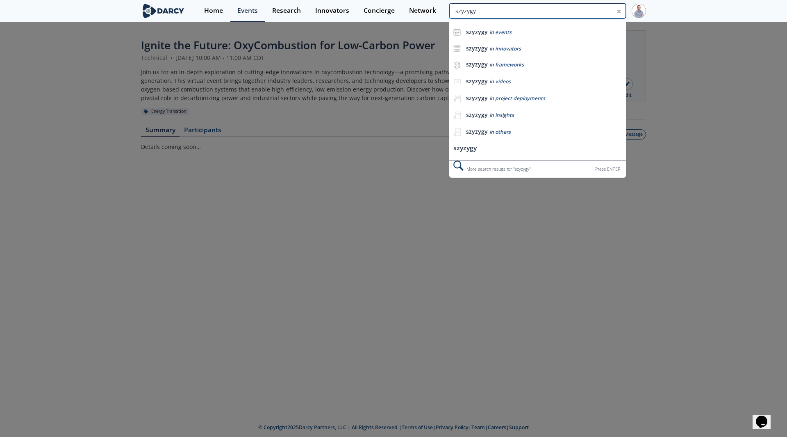
type input "szyzygy"
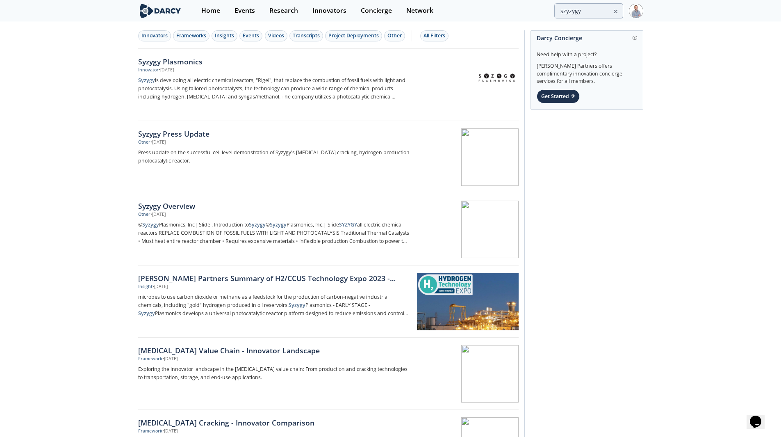
click at [187, 59] on div "Syzygy Plasmonics" at bounding box center [273, 61] width 271 height 11
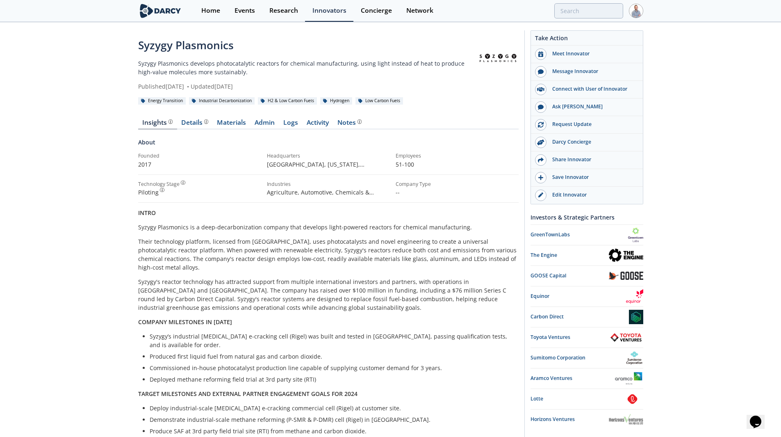
click at [187, 124] on div "Details" at bounding box center [194, 122] width 27 height 7
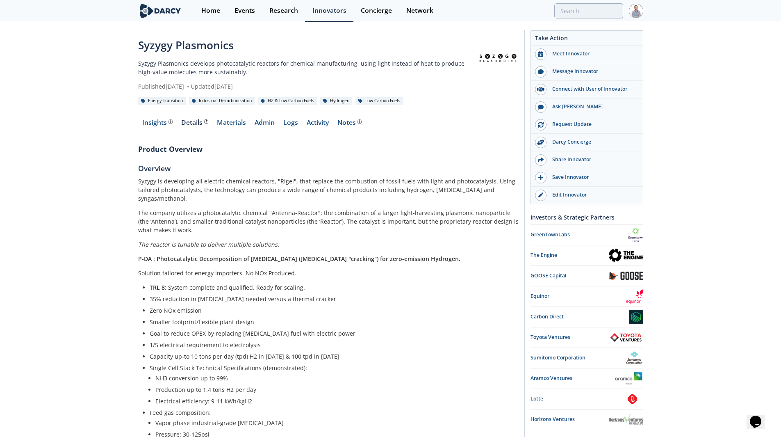
click at [230, 126] on link "Materials" at bounding box center [232, 124] width 38 height 10
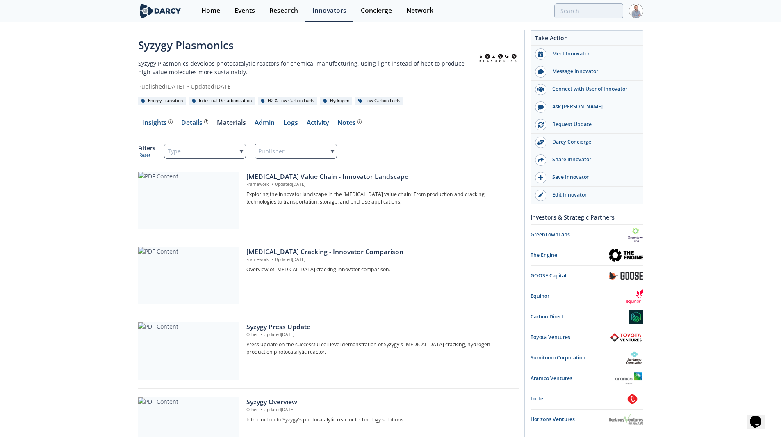
click at [166, 119] on div "Insights" at bounding box center [157, 122] width 30 height 7
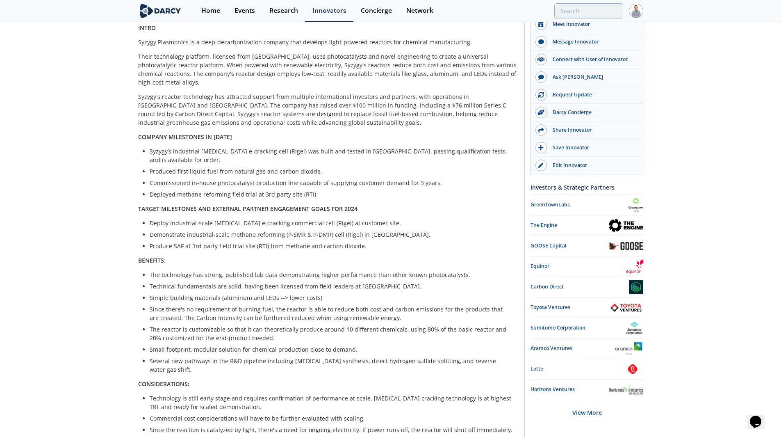
scroll to position [205, 0]
